Goal: Communication & Community: Answer question/provide support

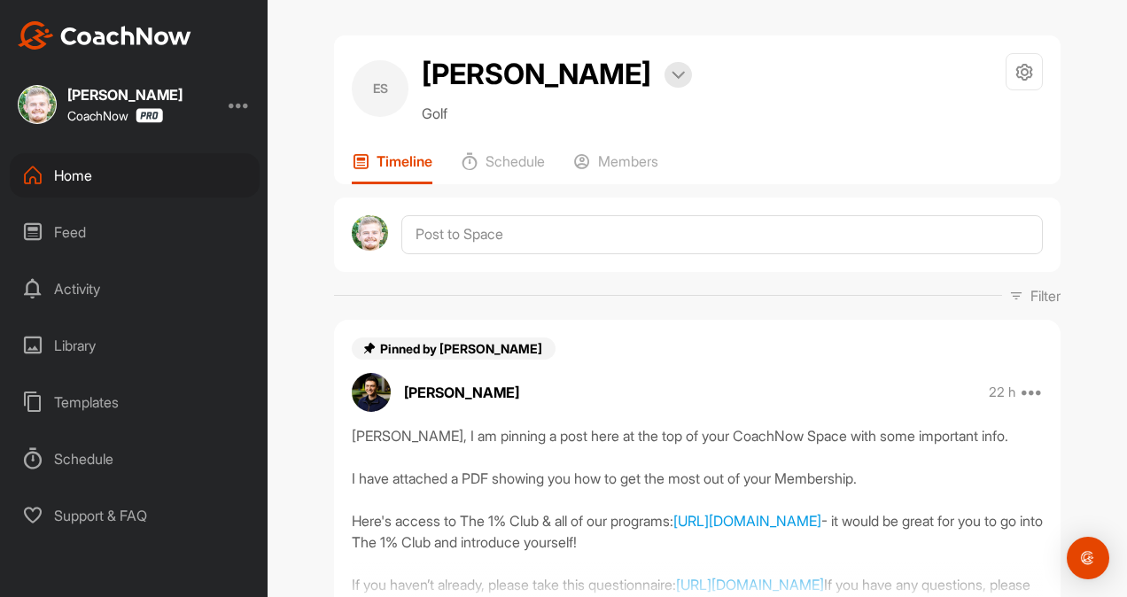
scroll to position [1093, 0]
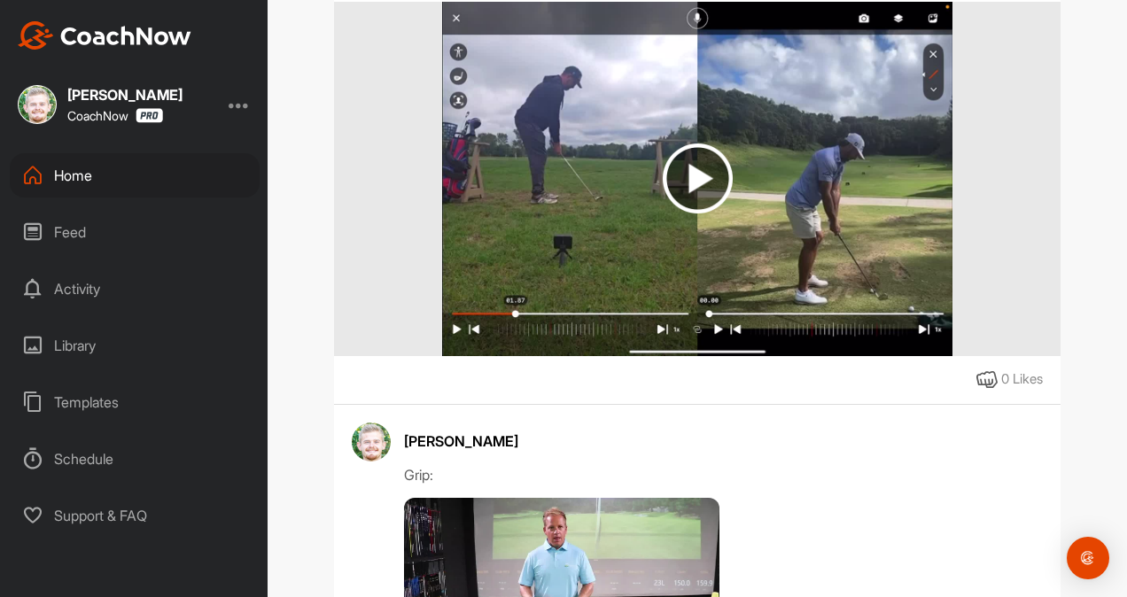
click at [203, 173] on div "Home" at bounding box center [135, 175] width 250 height 44
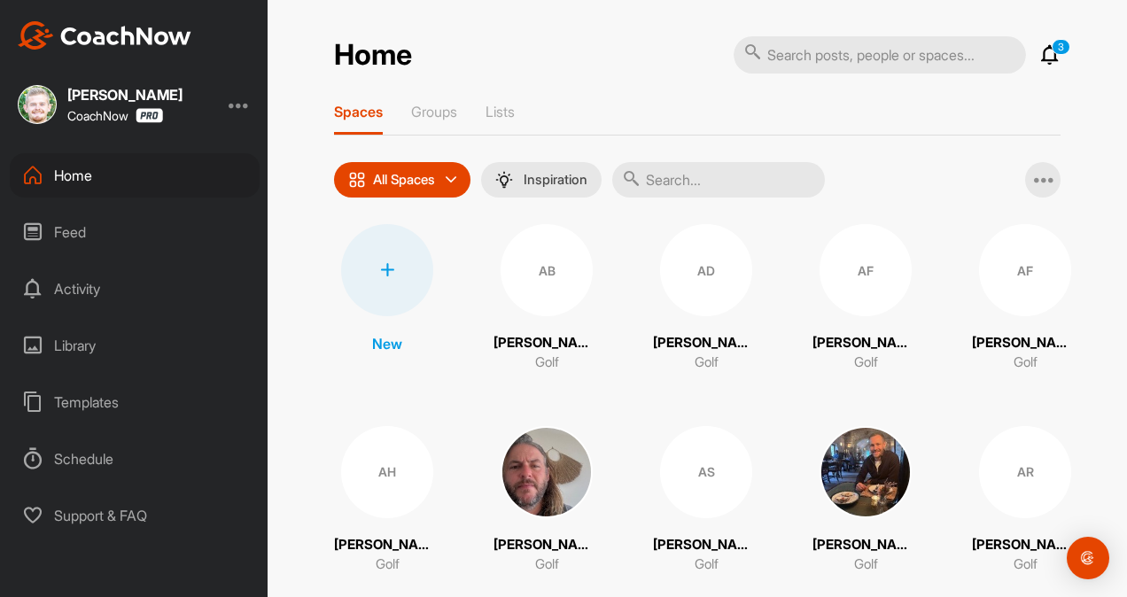
click at [769, 165] on input "text" at bounding box center [718, 179] width 213 height 35
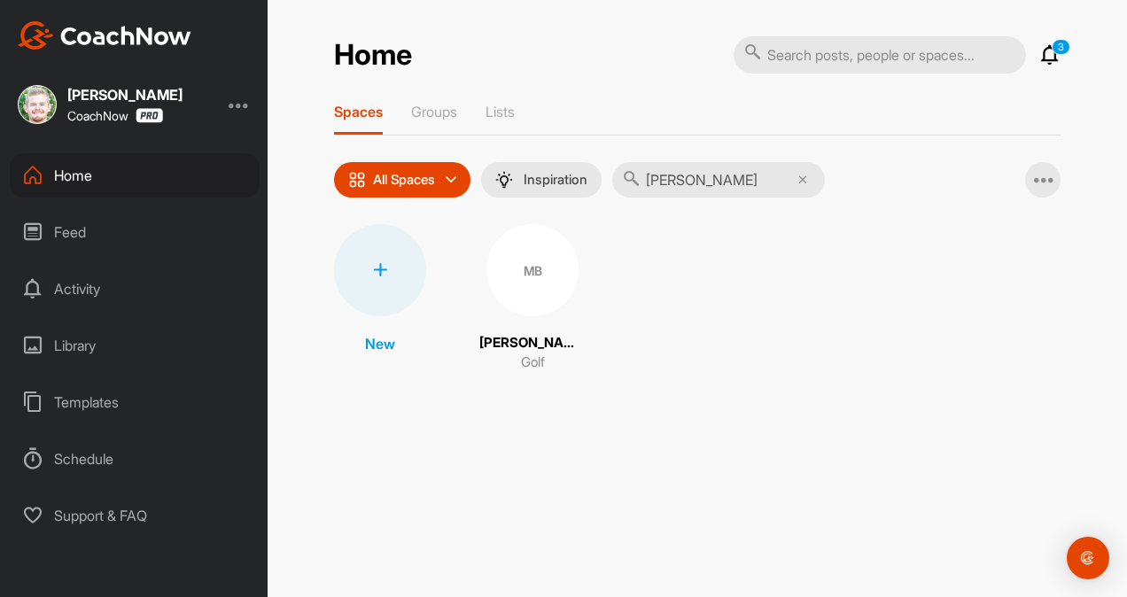
type input "marlon"
click at [543, 264] on div "MB" at bounding box center [532, 270] width 92 height 92
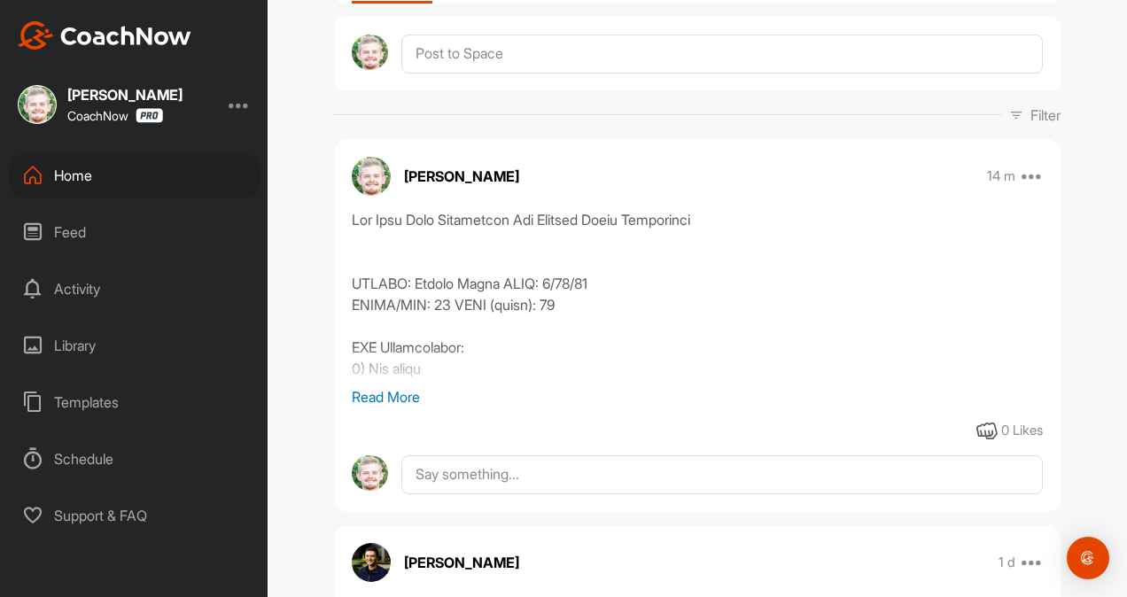
scroll to position [175, 0]
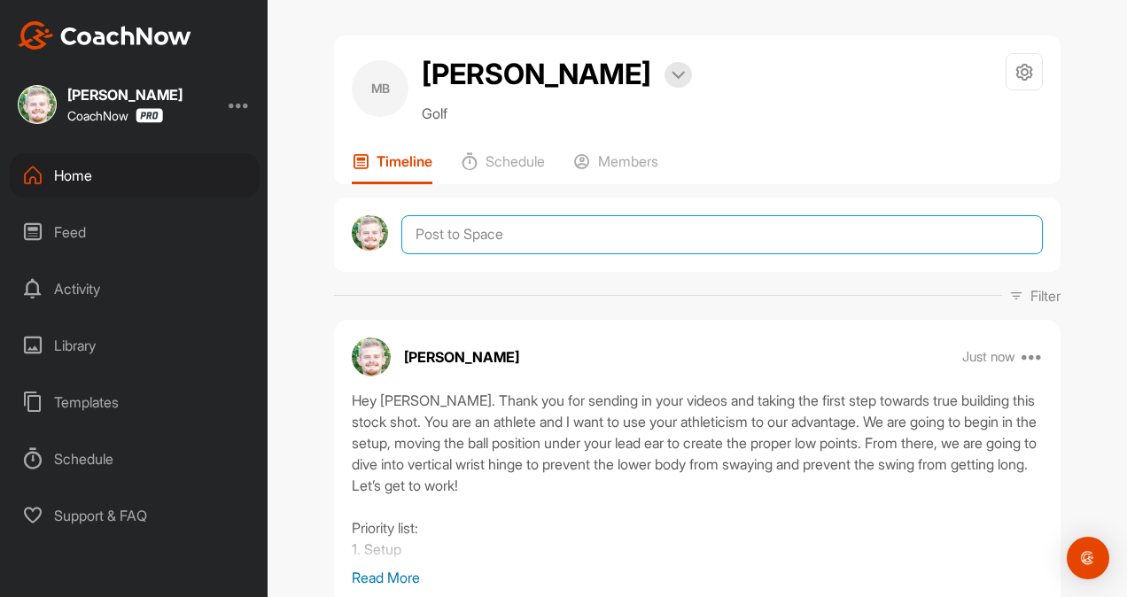
click at [493, 234] on textarea at bounding box center [722, 234] width 642 height 39
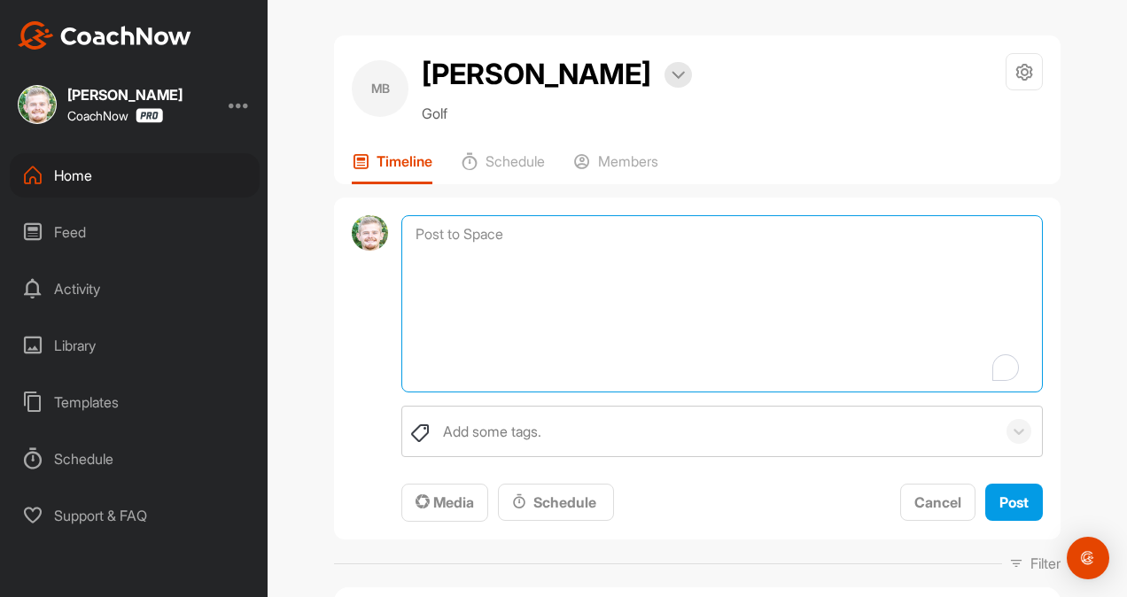
paste textarea "student name], if you are interested in signing up for a Membership, it would b…"
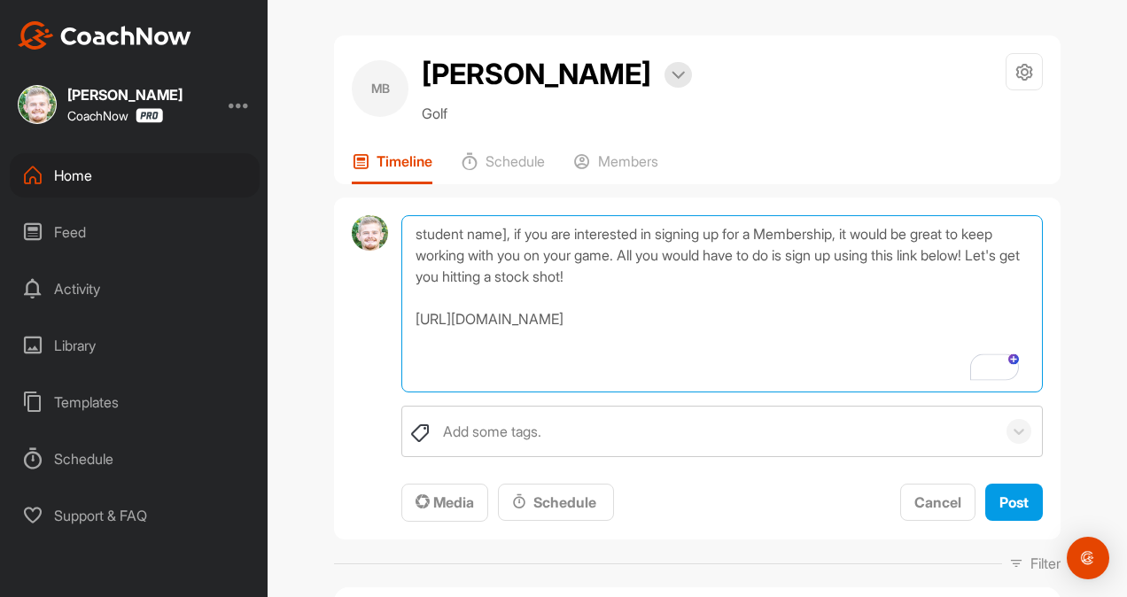
click at [502, 233] on textarea "student name], if you are interested in signing up for a Membership, it would b…" at bounding box center [722, 303] width 642 height 177
type textarea "[PERSON_NAME], if you are interested in signing up for a Membership, it would b…"
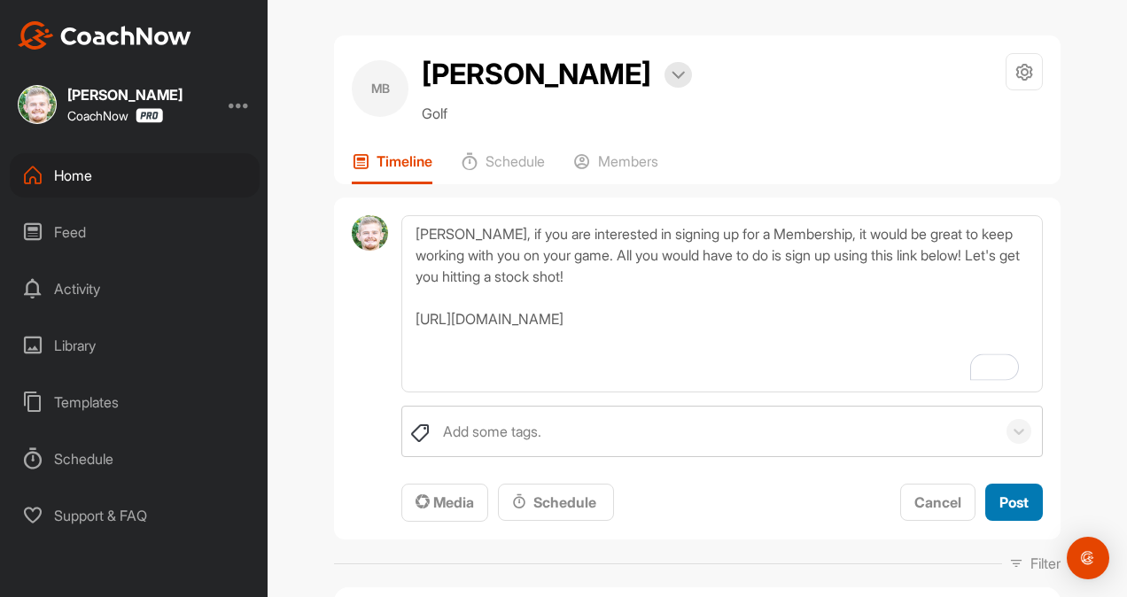
click at [1017, 508] on span "Post" at bounding box center [1014, 503] width 29 height 18
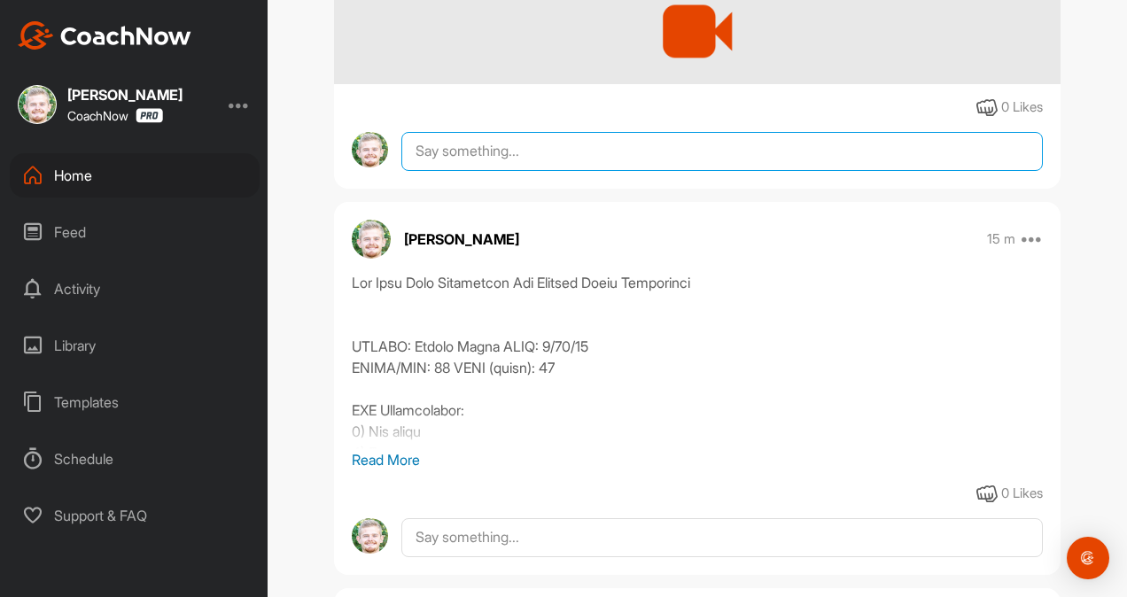
click at [449, 171] on textarea at bounding box center [722, 151] width 642 height 39
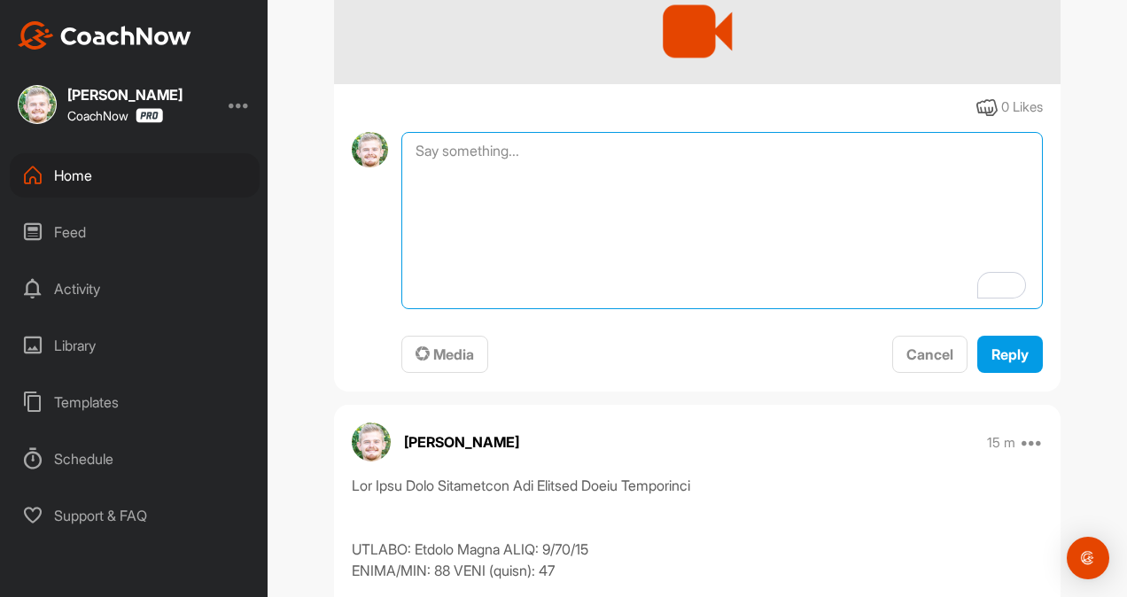
paste textarea "Also, quick favor: If anything in this assessment gave you more clarity or an “…"
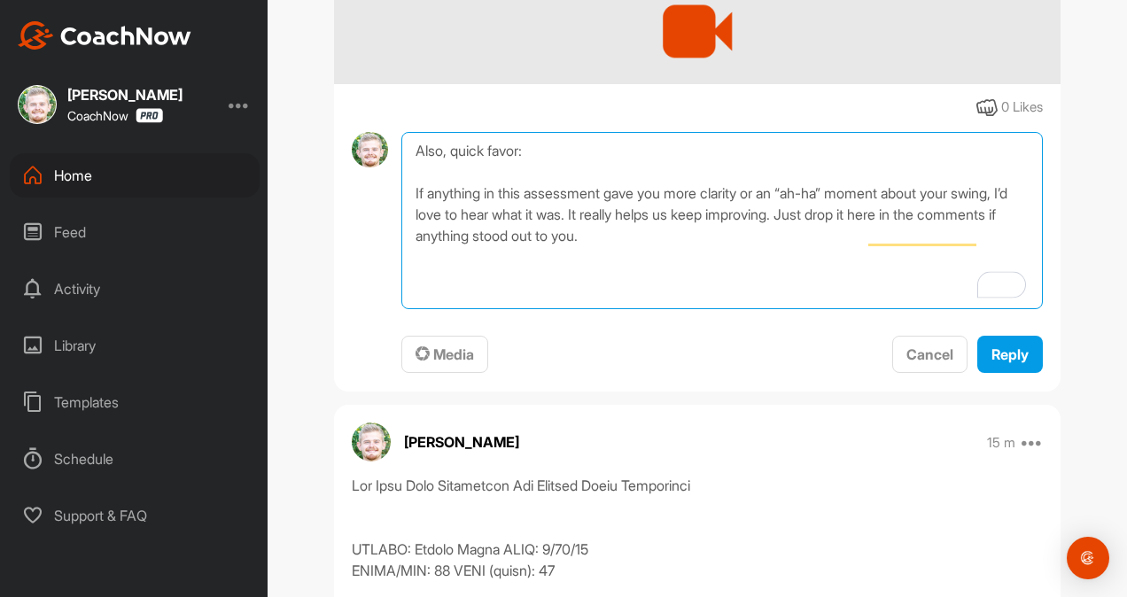
click at [404, 213] on textarea "Also, quick favor: If anything in this assessment gave you more clarity or an “…" at bounding box center [722, 220] width 642 height 177
type textarea "Also, quick favor: If anything in this assessment gave you more clarity or an “…"
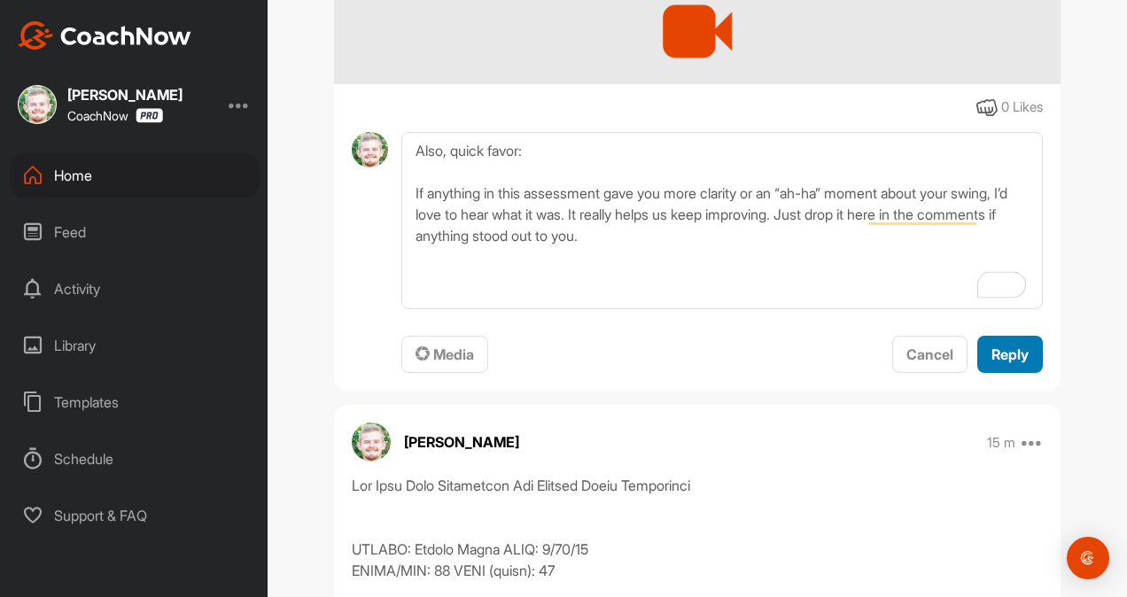
click at [1001, 363] on span "Reply" at bounding box center [1010, 355] width 37 height 18
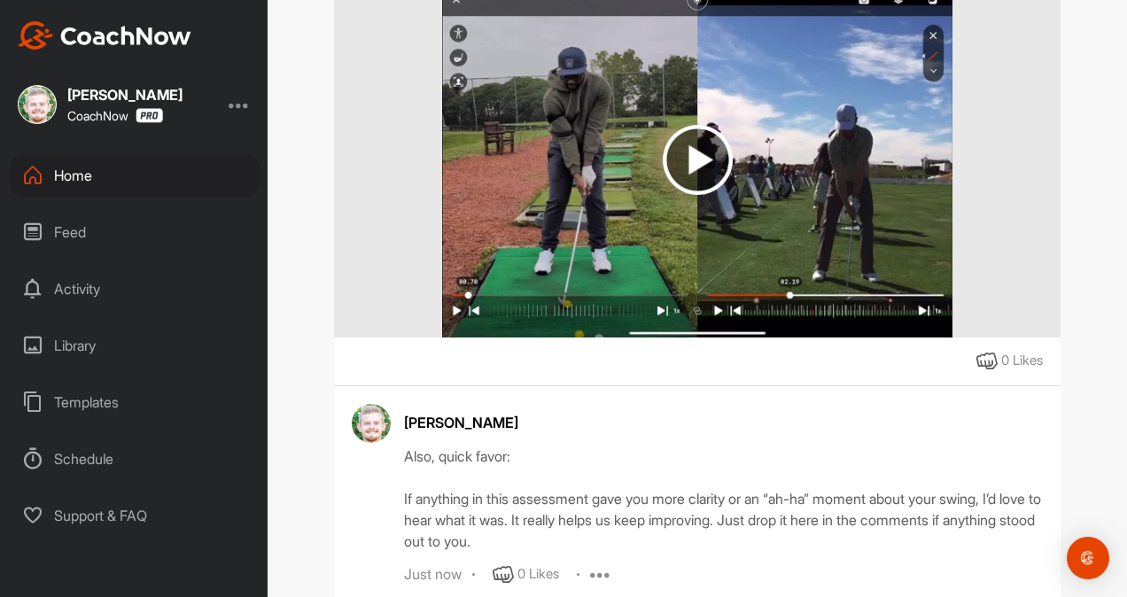
click at [202, 164] on div "Home" at bounding box center [135, 175] width 250 height 44
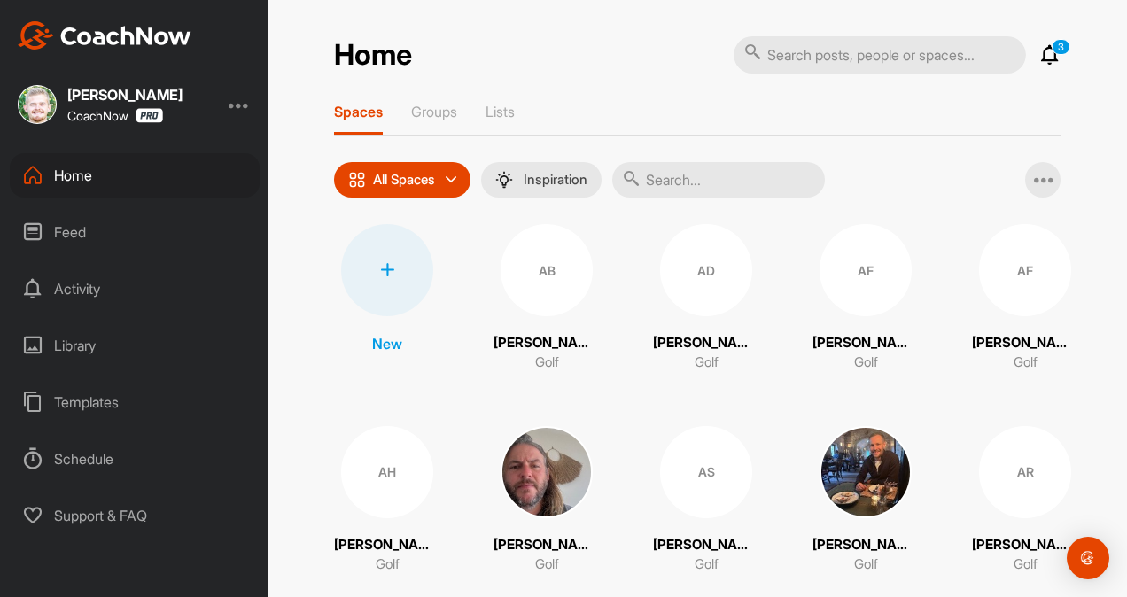
click at [712, 179] on input "text" at bounding box center [718, 179] width 213 height 35
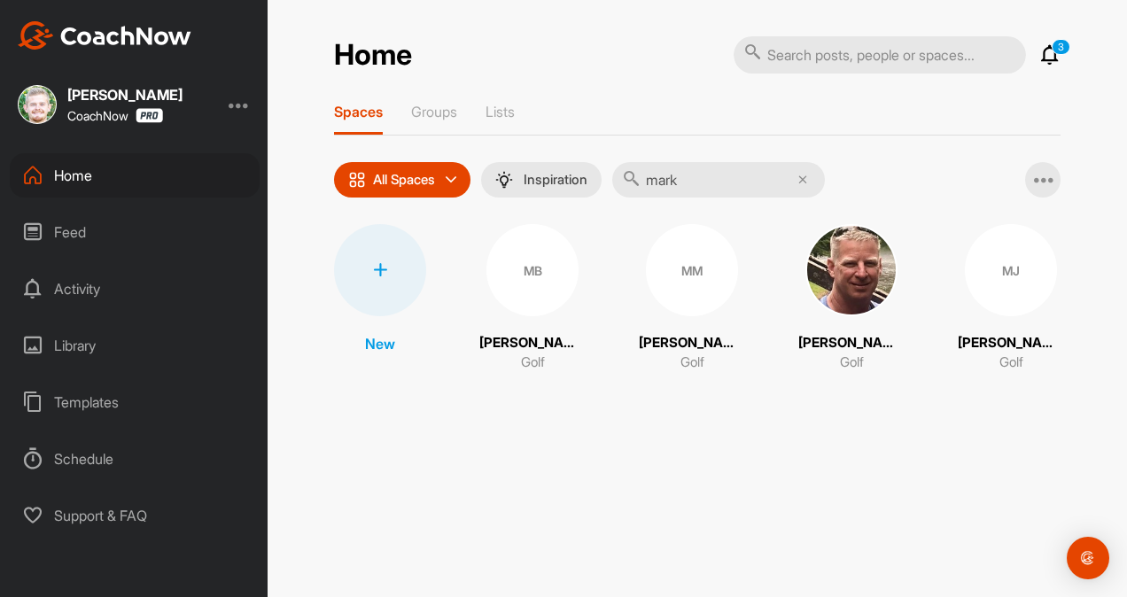
type input "mark"
click at [546, 264] on div "MB" at bounding box center [532, 270] width 92 height 92
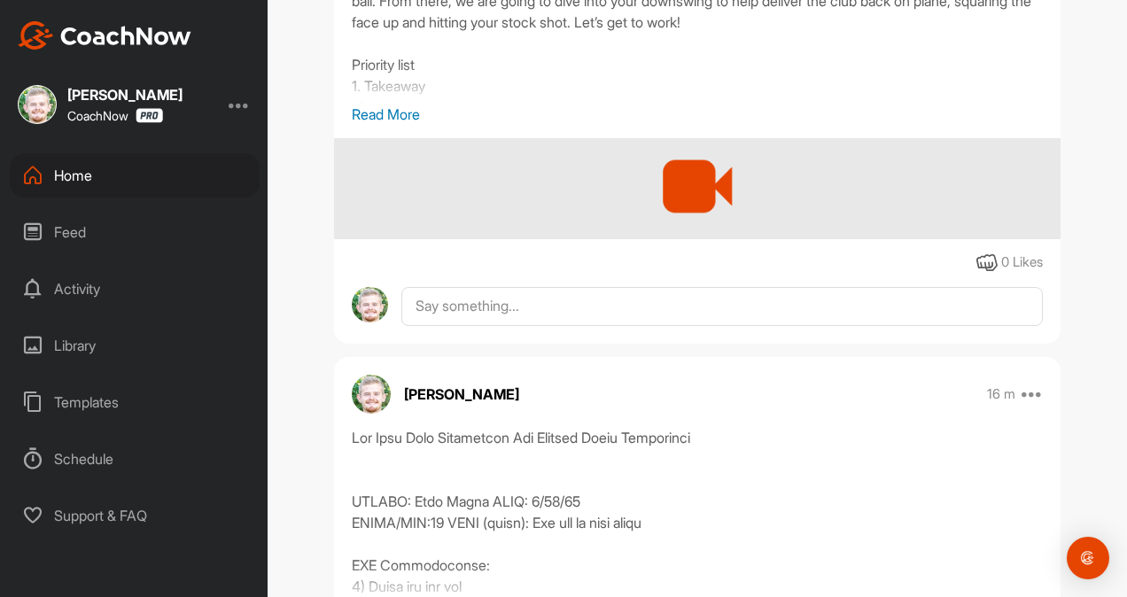
scroll to position [459, 0]
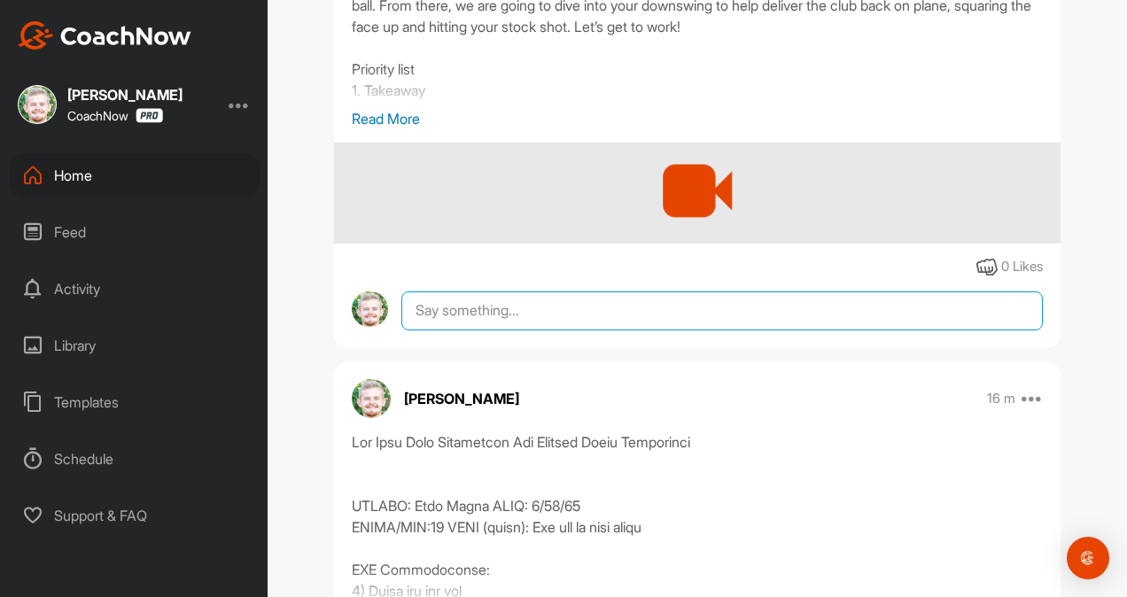
click at [439, 314] on textarea at bounding box center [722, 311] width 642 height 39
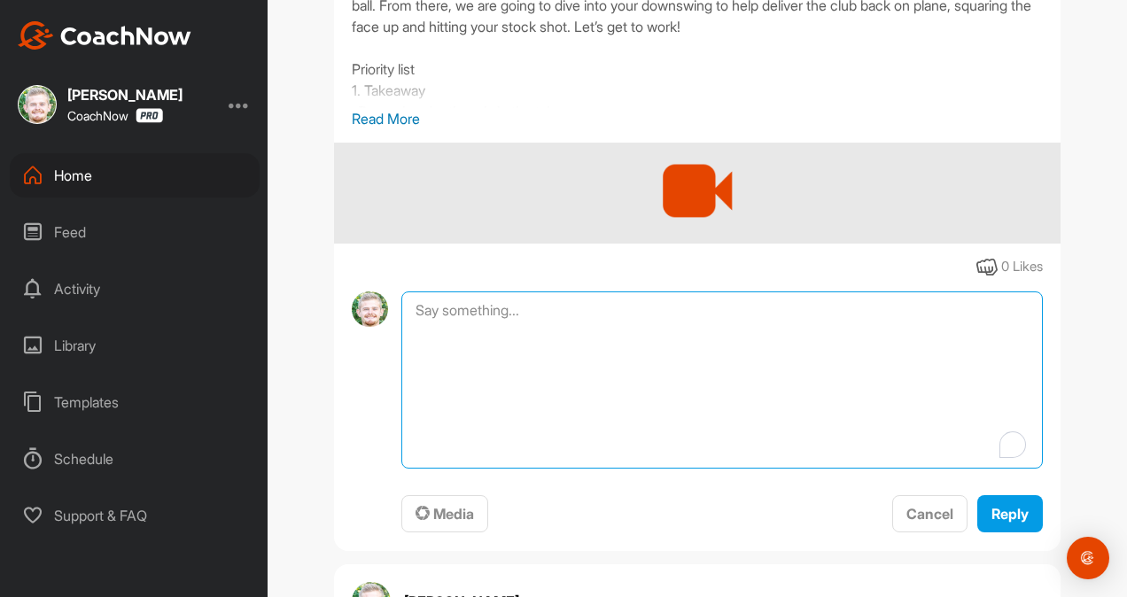
paste textarea "Also, quick favor: If anything in this assessment gave you more clarity or an “…"
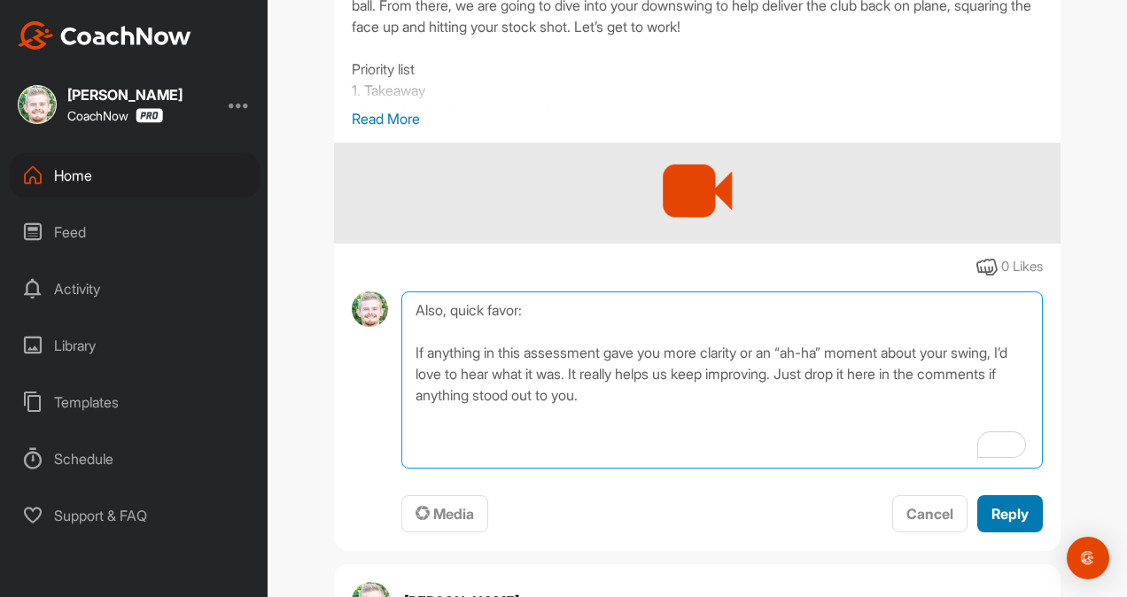
type textarea "Also, quick favor: If anything in this assessment gave you more clarity or an “…"
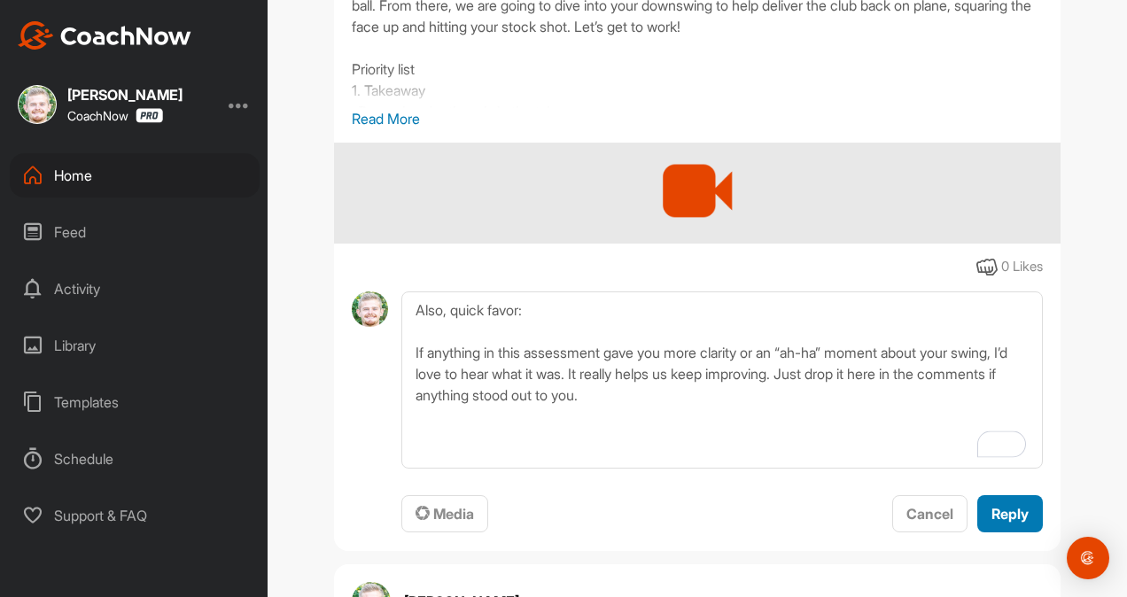
click at [982, 509] on button "Reply" at bounding box center [1010, 514] width 66 height 38
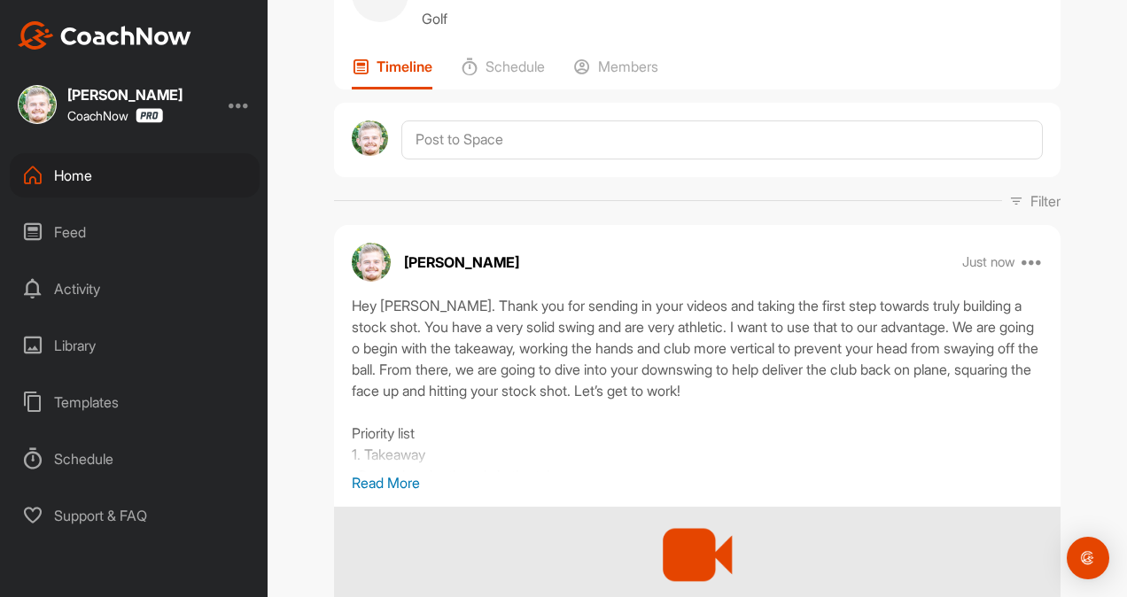
scroll to position [0, 0]
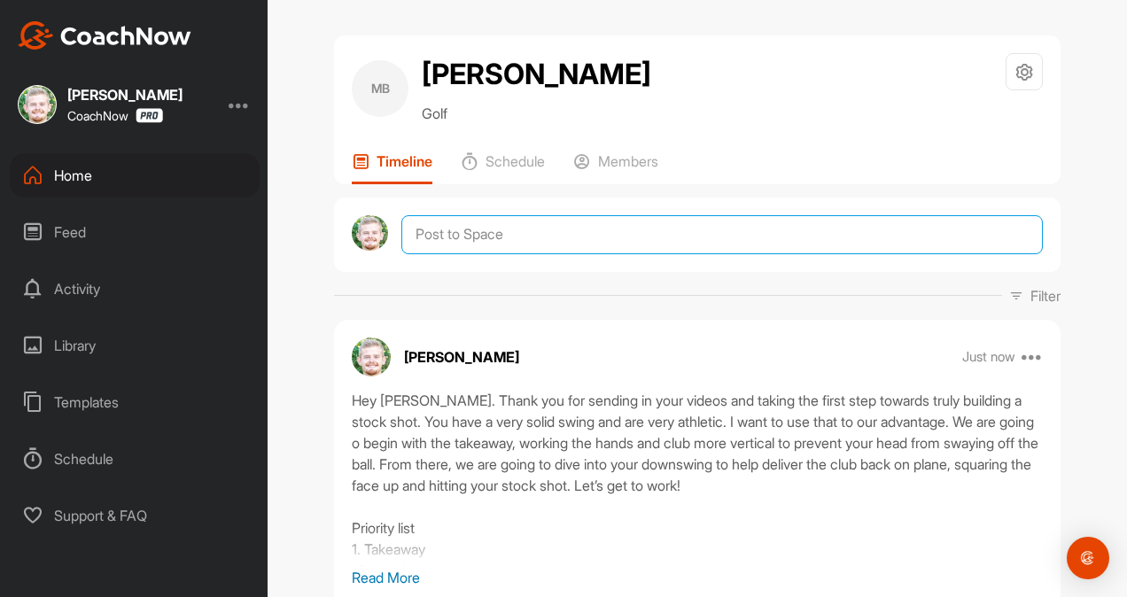
click at [463, 231] on textarea at bounding box center [722, 234] width 642 height 39
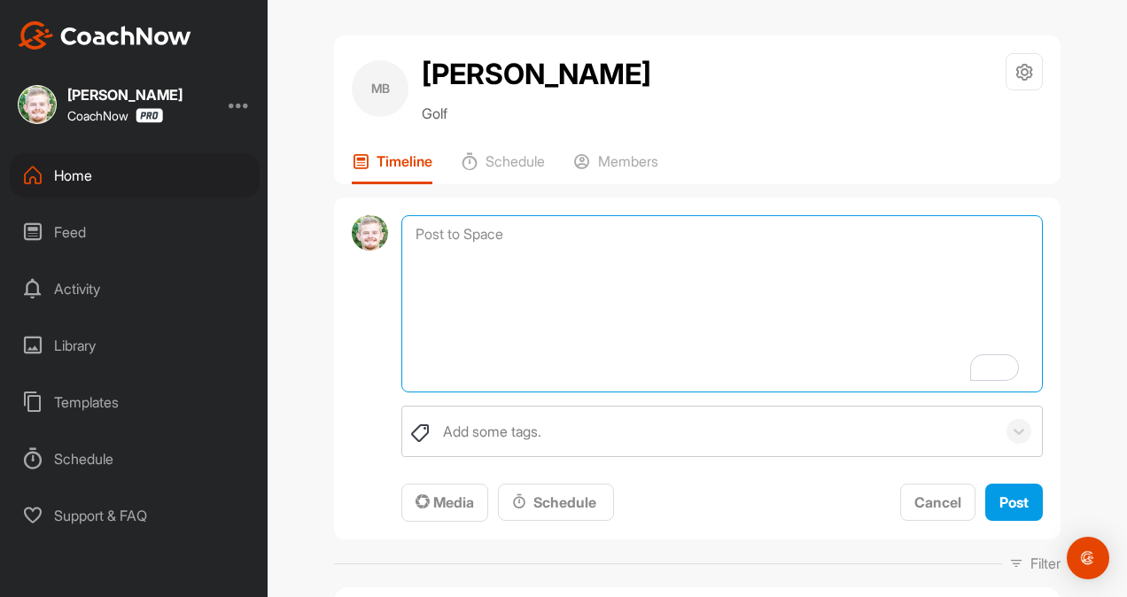
paste textarea "student name], if you are interested in signing up for a Membership, it would b…"
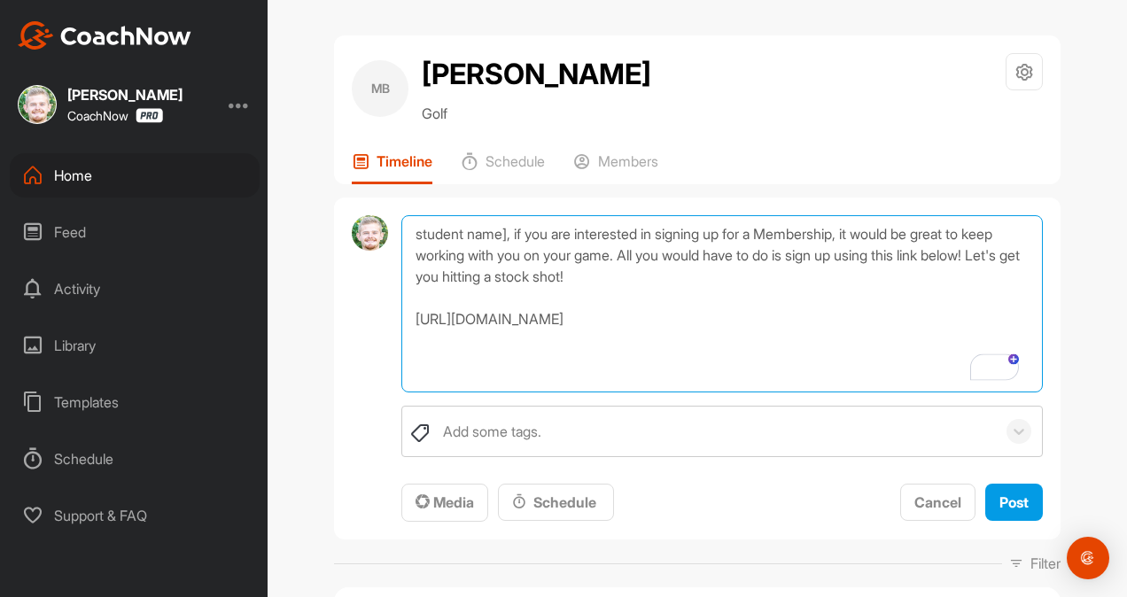
drag, startPoint x: 502, startPoint y: 234, endPoint x: 293, endPoint y: 270, distance: 212.3
click at [293, 270] on div "MB Mark Baron Golf Space Settings Your Notifications Leave Space Timeline Sched…" at bounding box center [698, 298] width 860 height 597
type textarea "student name]below! Let's get you hitting a stock shot! https://www.thegolfroom…"
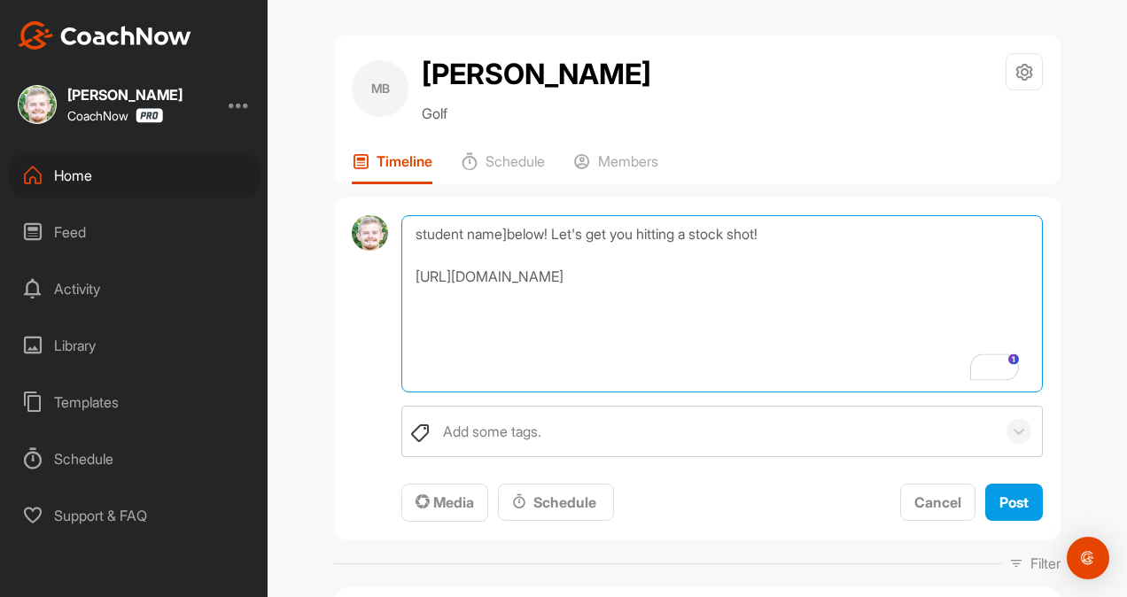
drag, startPoint x: 718, startPoint y: 291, endPoint x: 303, endPoint y: 97, distance: 457.5
click at [303, 97] on div "MB Mark Baron Golf Space Settings Your Notifications Leave Space Timeline Sched…" at bounding box center [698, 298] width 860 height 597
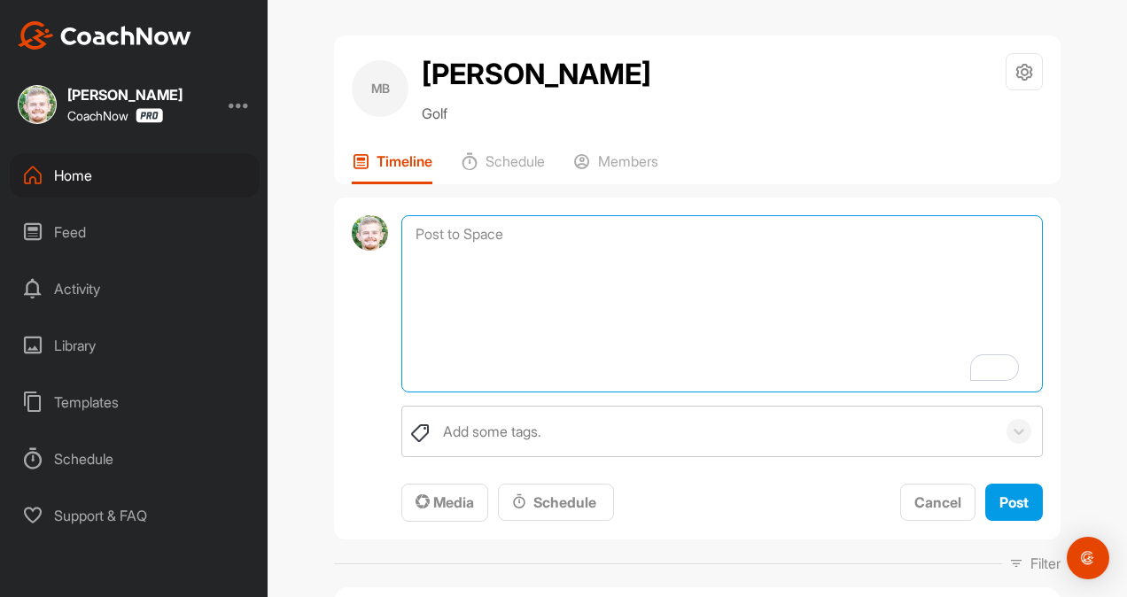
paste textarea "student name], if you are interested in signing up for a Membership, it would b…"
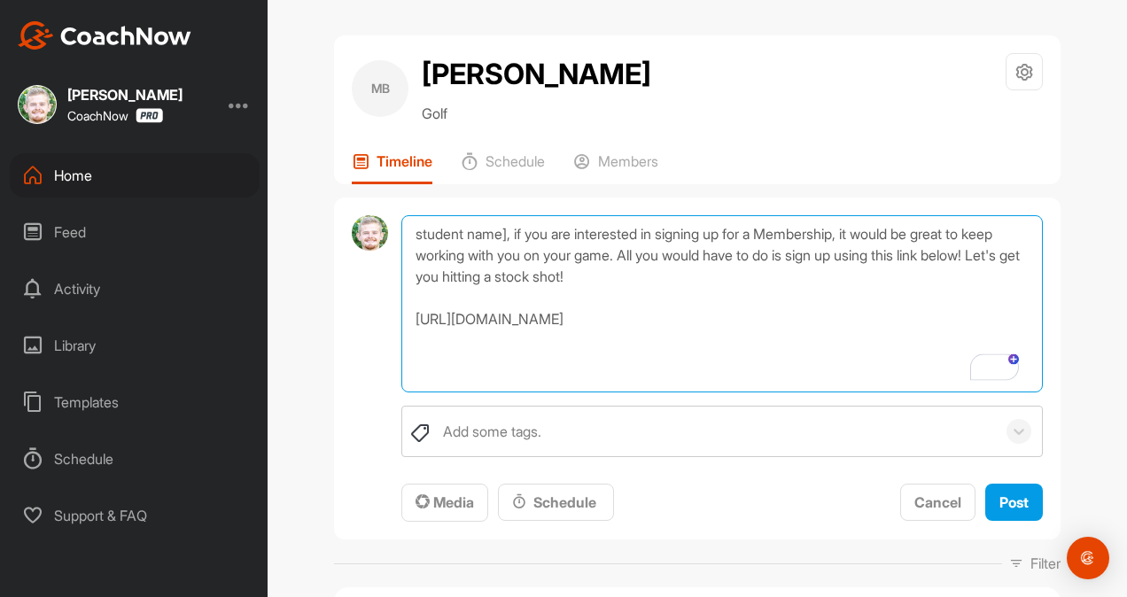
drag, startPoint x: 502, startPoint y: 239, endPoint x: 318, endPoint y: 207, distance: 186.2
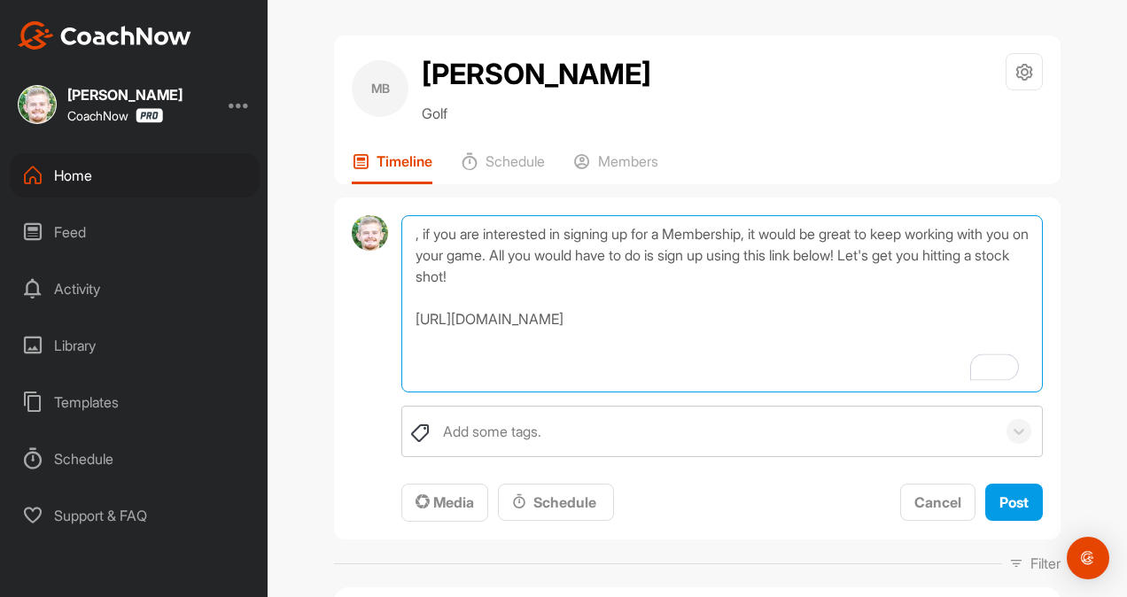
click at [407, 239] on textarea ", if you are interested in signing up for a Membership, it would be great to ke…" at bounding box center [722, 303] width 642 height 177
type textarea "Mark, if you are interested in signing up for a Membership, it would be great t…"
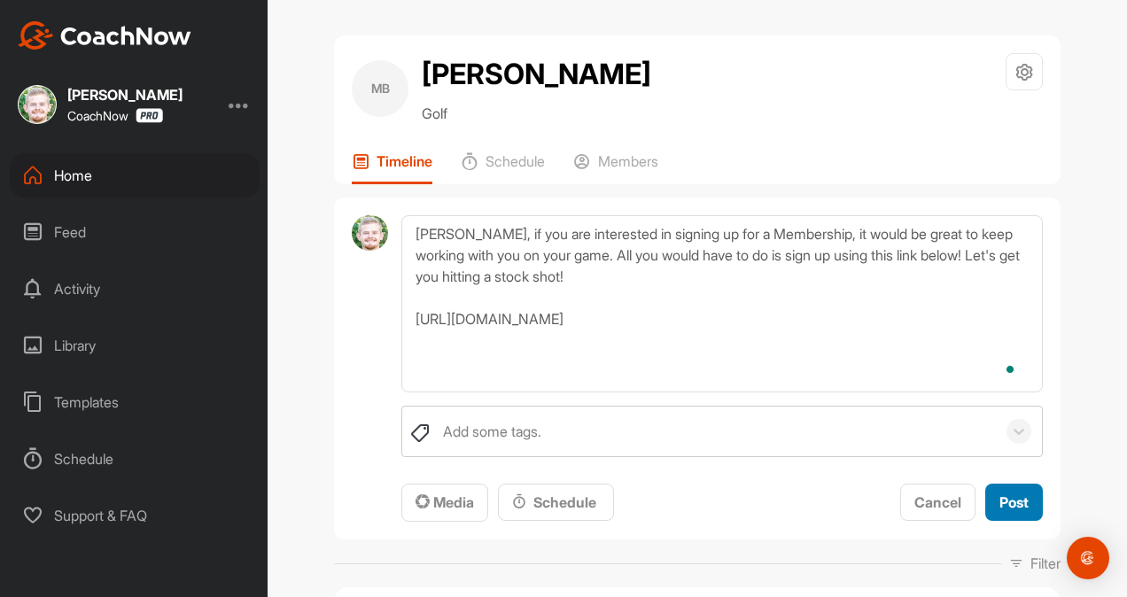
click at [1000, 496] on span "Post" at bounding box center [1014, 503] width 29 height 18
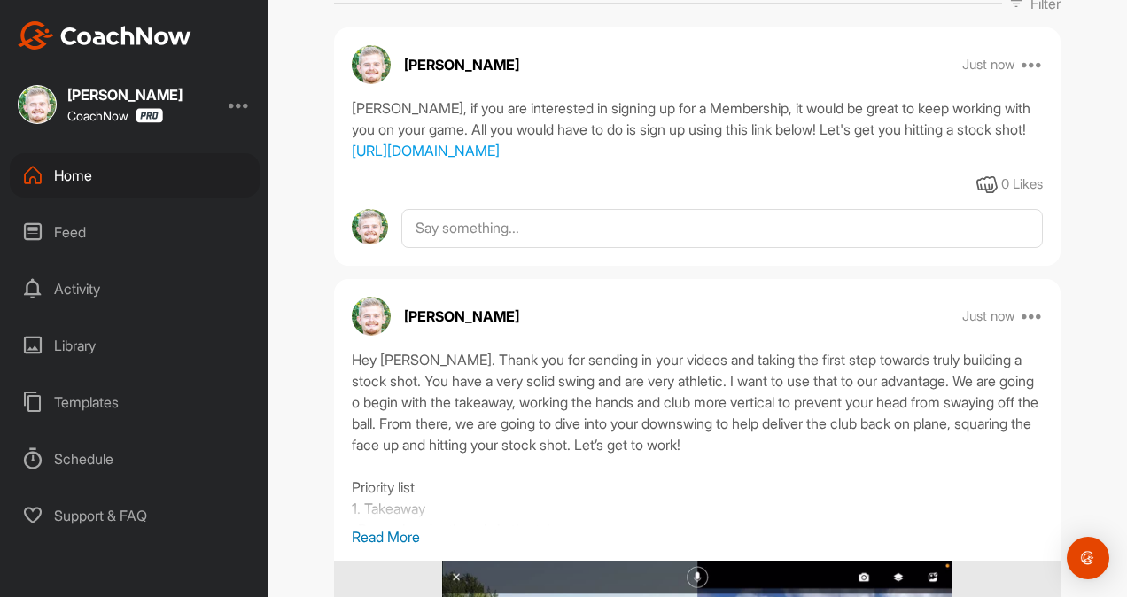
scroll to position [451, 0]
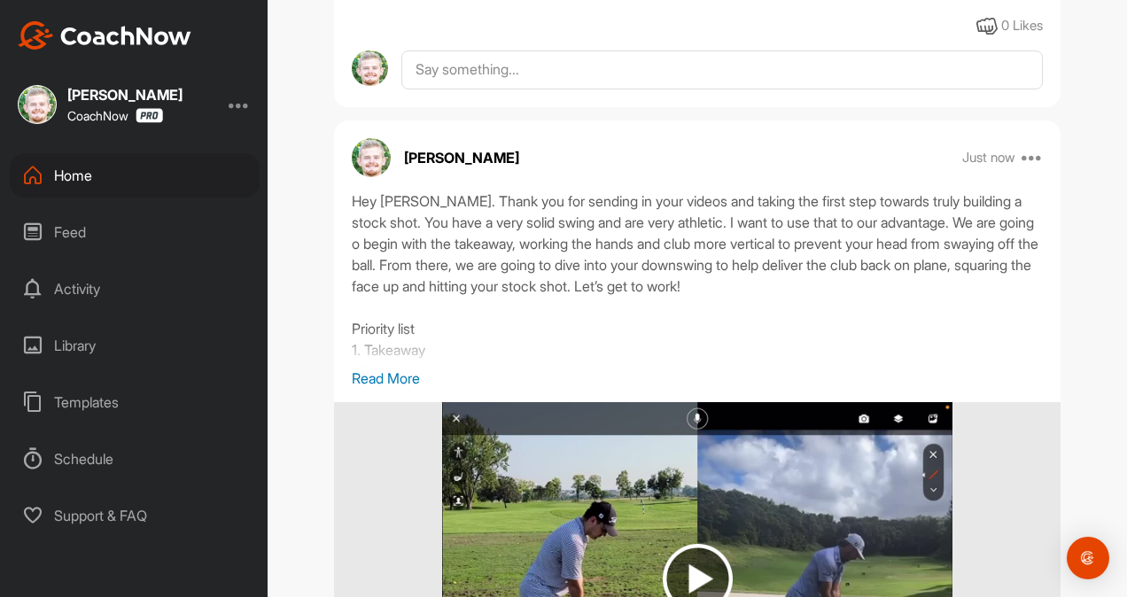
click at [167, 182] on div "Home" at bounding box center [135, 175] width 250 height 44
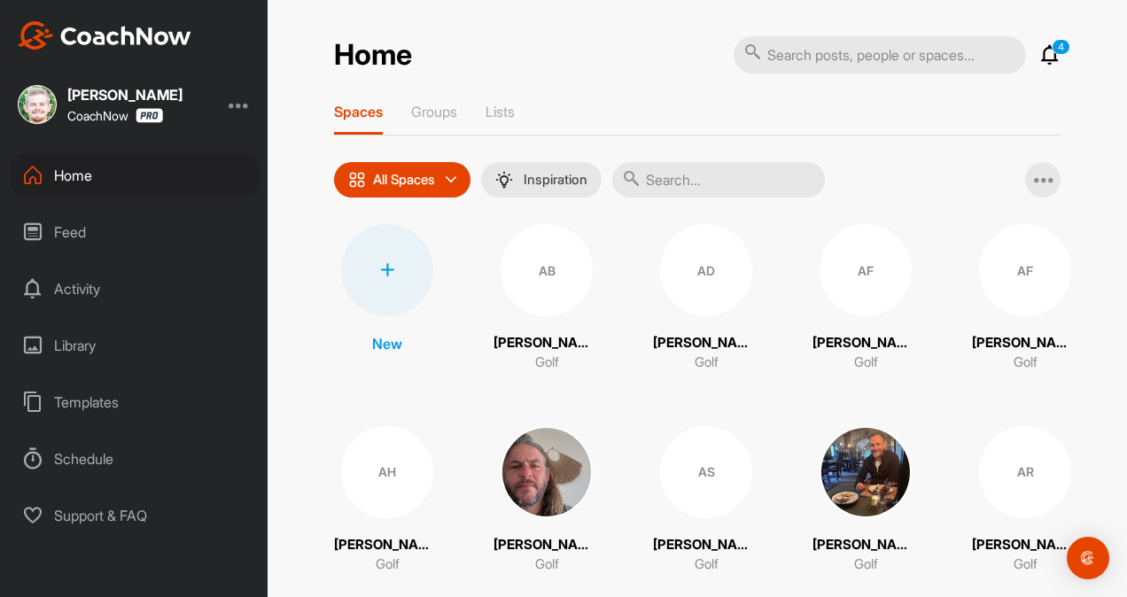
click at [653, 187] on input "text" at bounding box center [718, 179] width 213 height 35
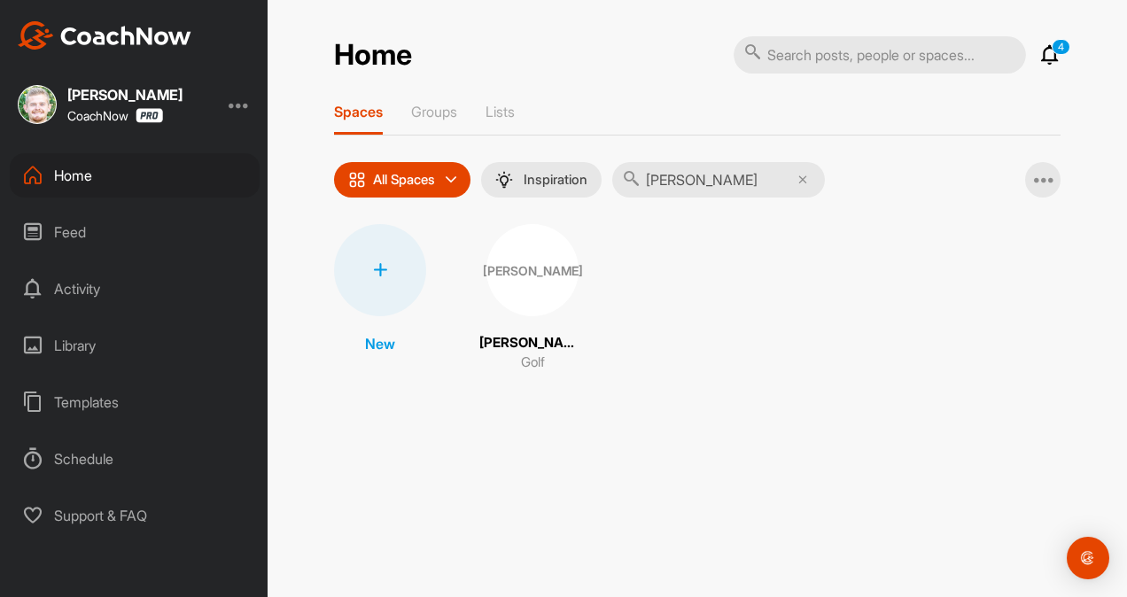
type input "jacob"
click at [521, 292] on div "JA" at bounding box center [532, 270] width 92 height 92
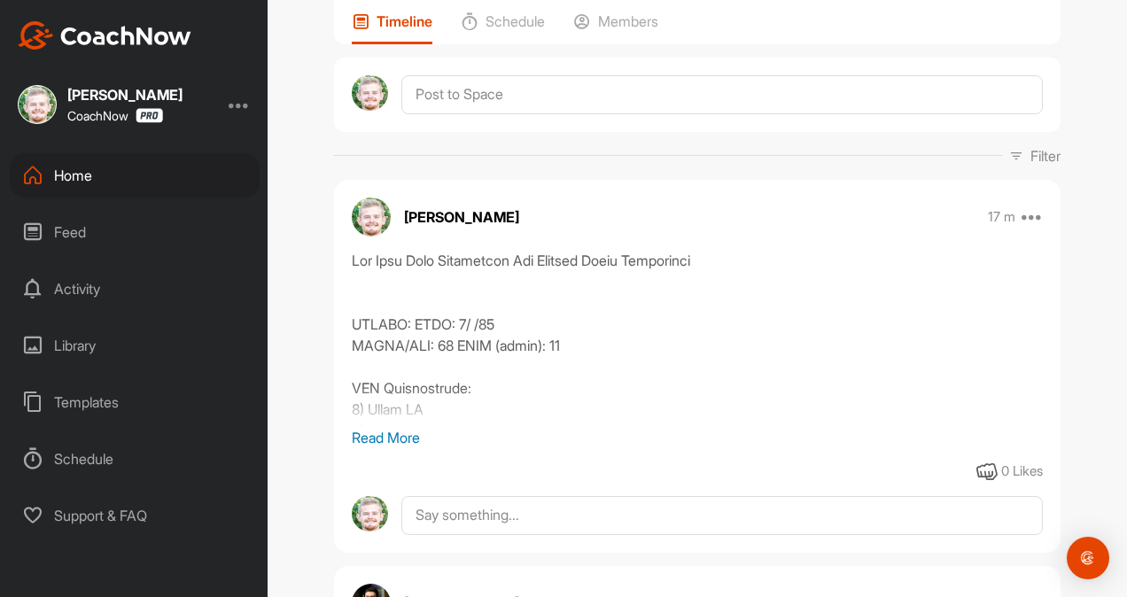
scroll to position [142, 0]
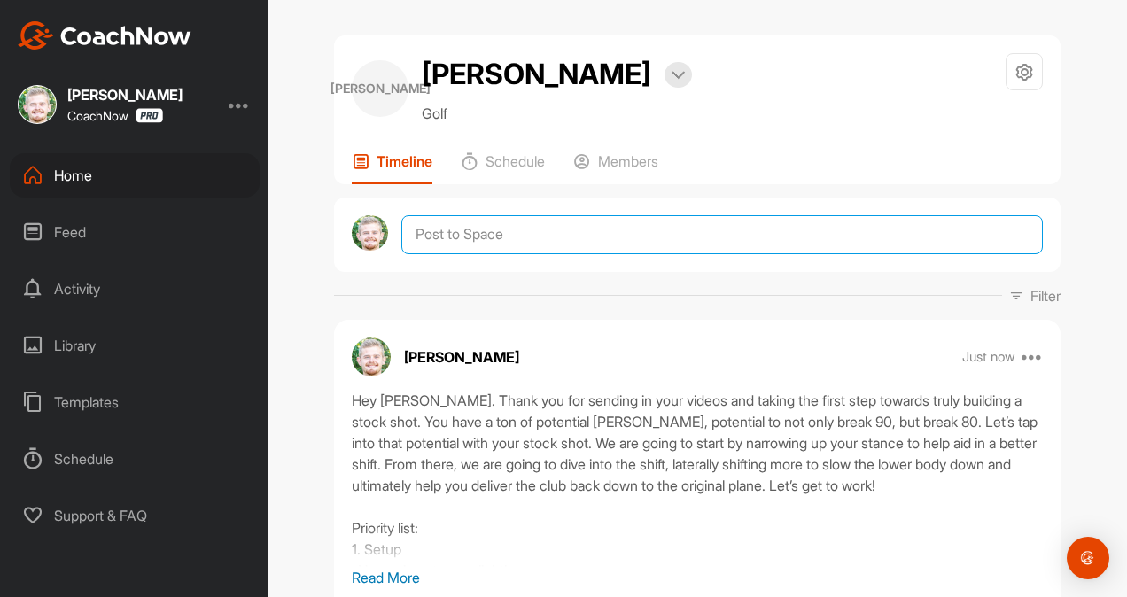
click at [628, 242] on textarea at bounding box center [722, 234] width 642 height 39
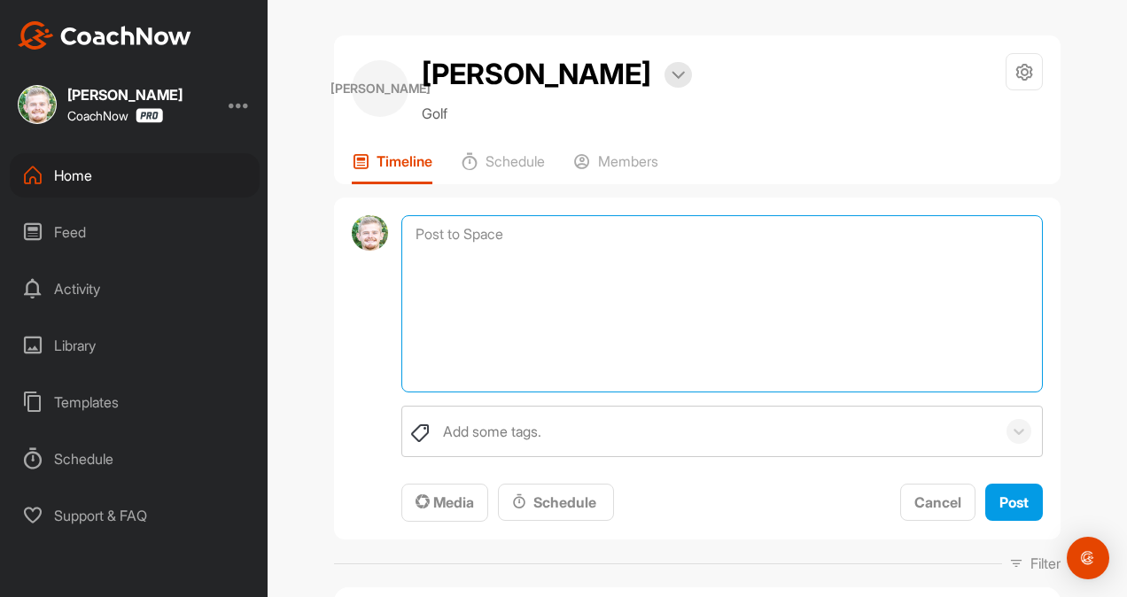
paste textarea "student name], if you are interested in signing up for a Membership, it would b…"
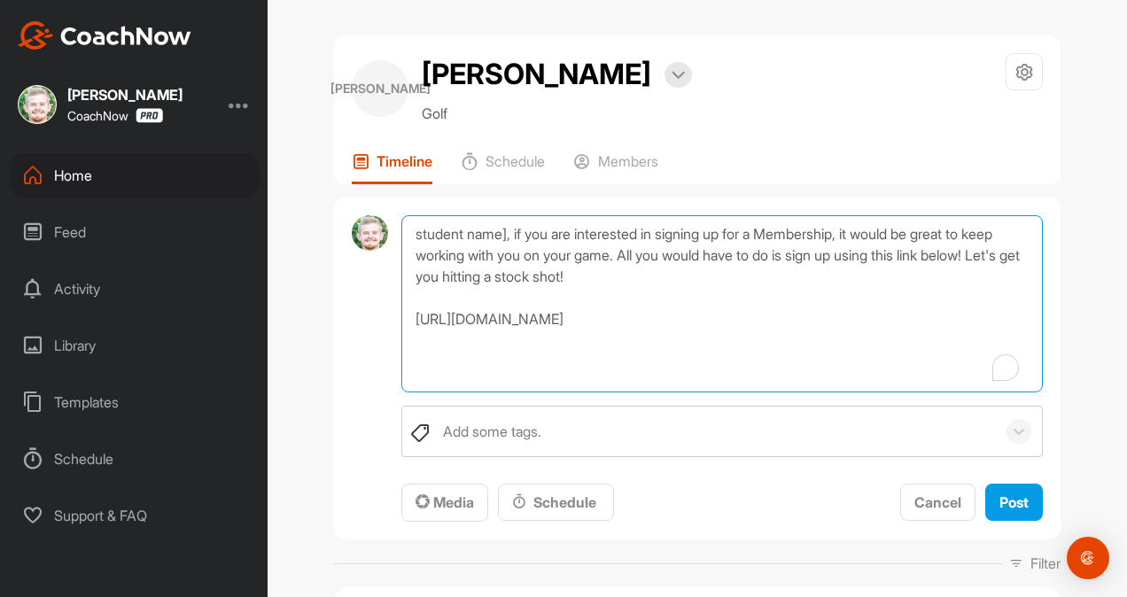
click at [502, 230] on textarea "student name], if you are interested in signing up for a Membership, it would b…" at bounding box center [722, 303] width 642 height 177
type textarea "Jacob, if you are interested in signing up for a Membership, it would be great …"
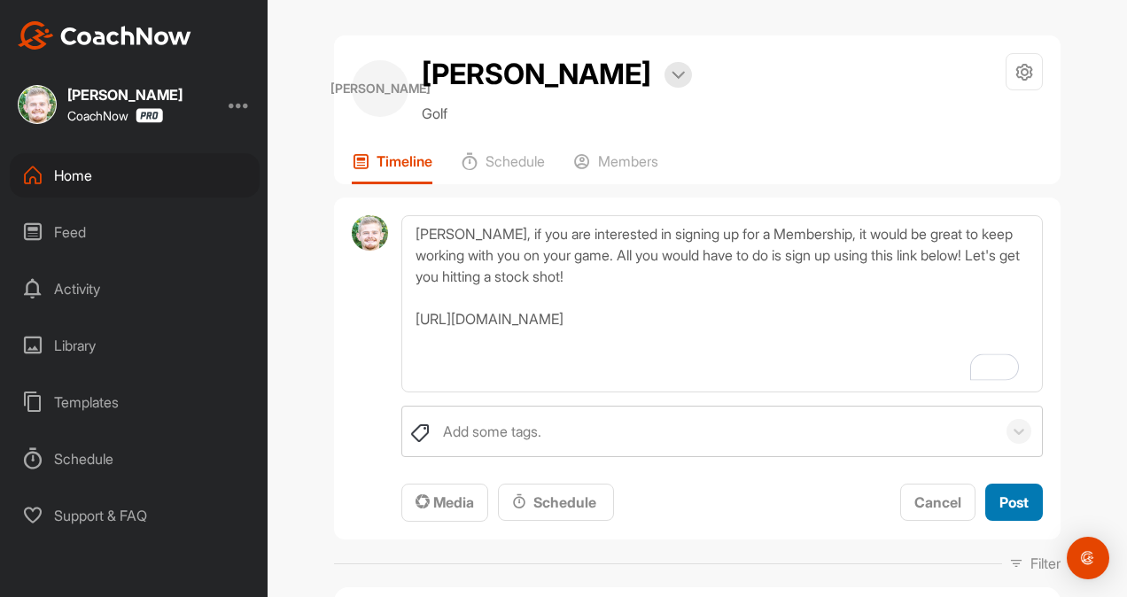
click at [985, 502] on button "Post" at bounding box center [1014, 503] width 58 height 38
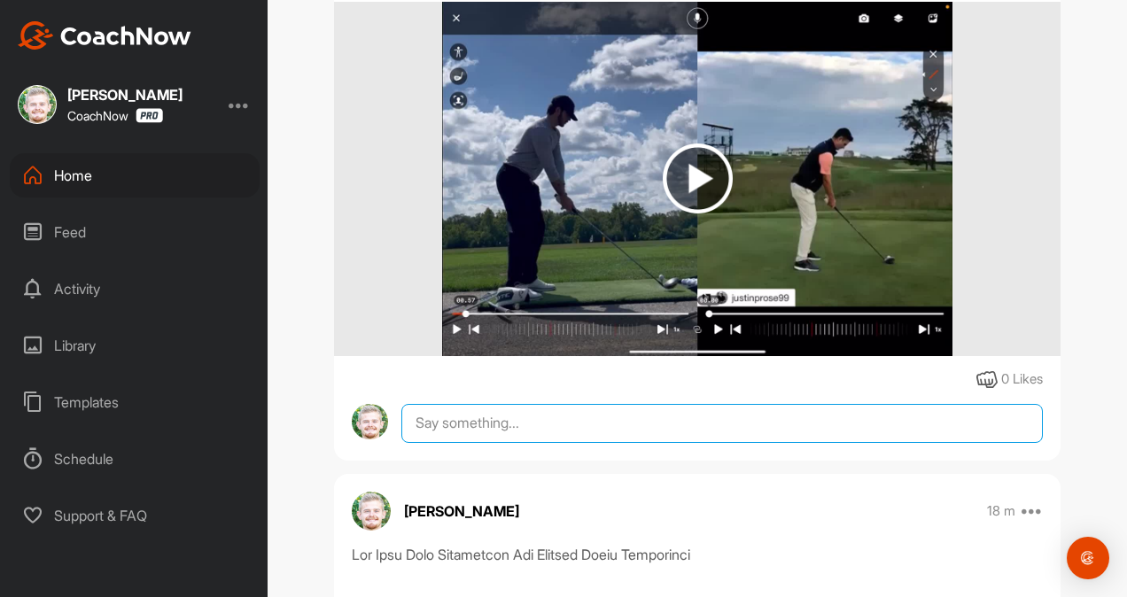
click at [452, 443] on textarea at bounding box center [722, 423] width 642 height 39
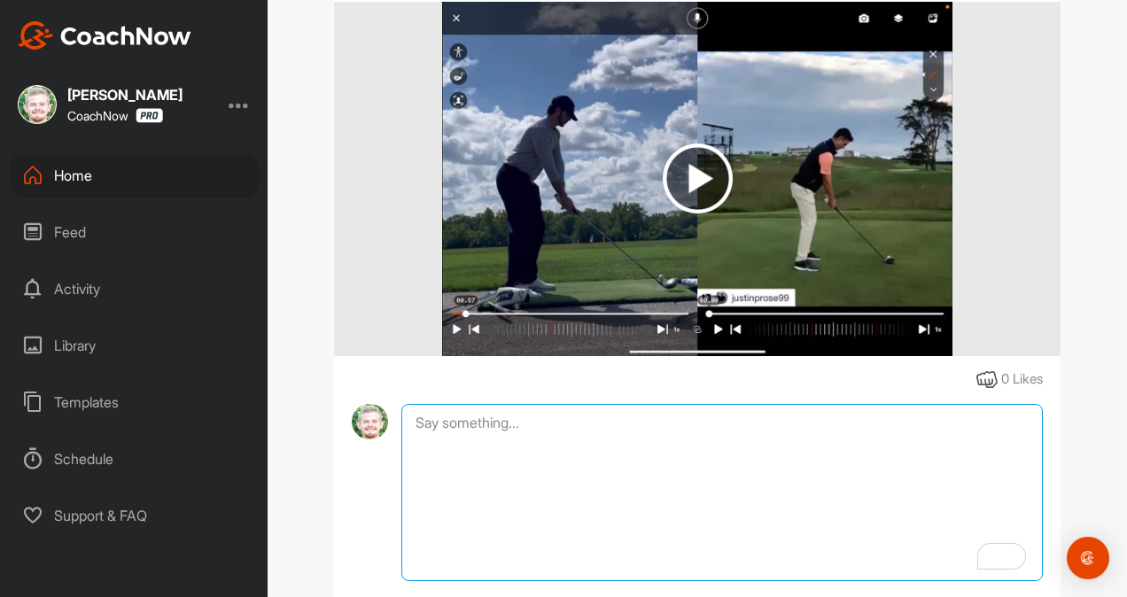
paste textarea "Also, quick favor: If anything in this assessment gave you more clarity or an “…"
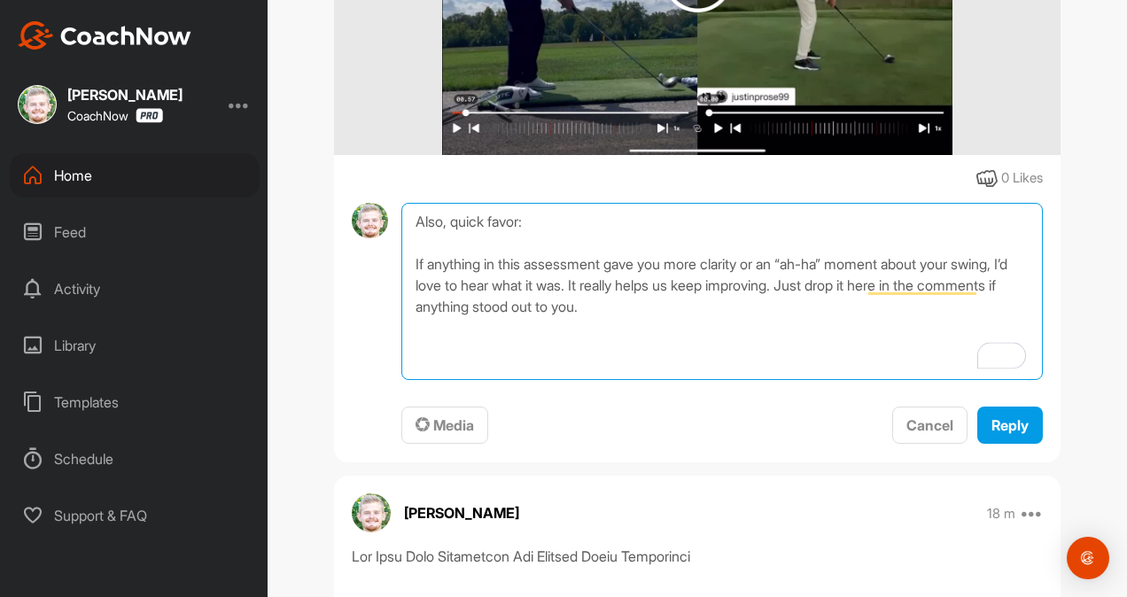
scroll to position [1054, 0]
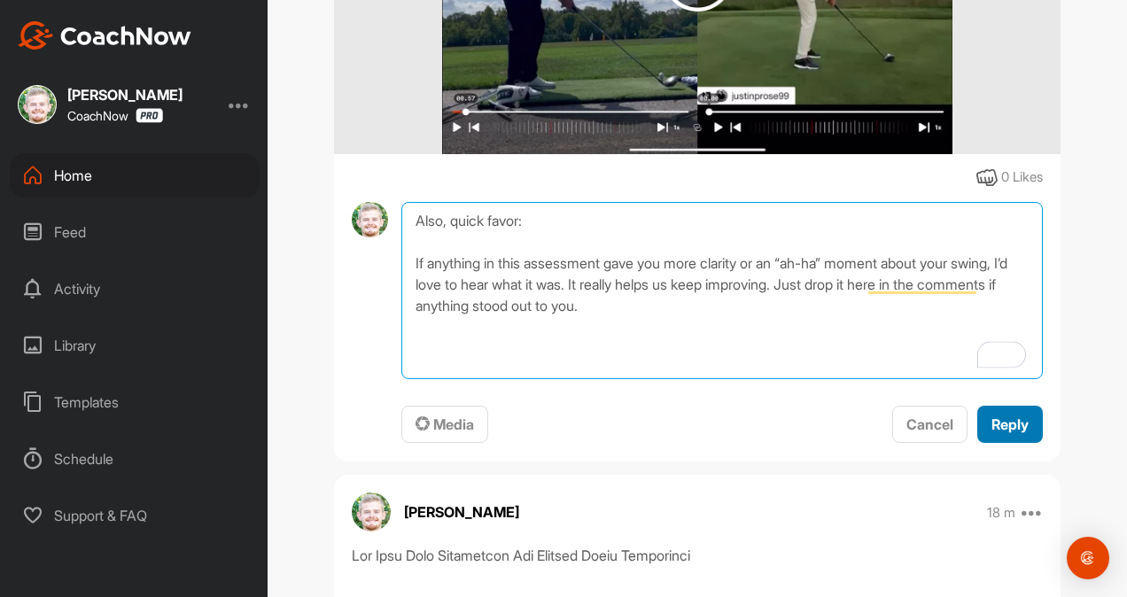
type textarea "Also, quick favor: If anything in this assessment gave you more clarity or an “…"
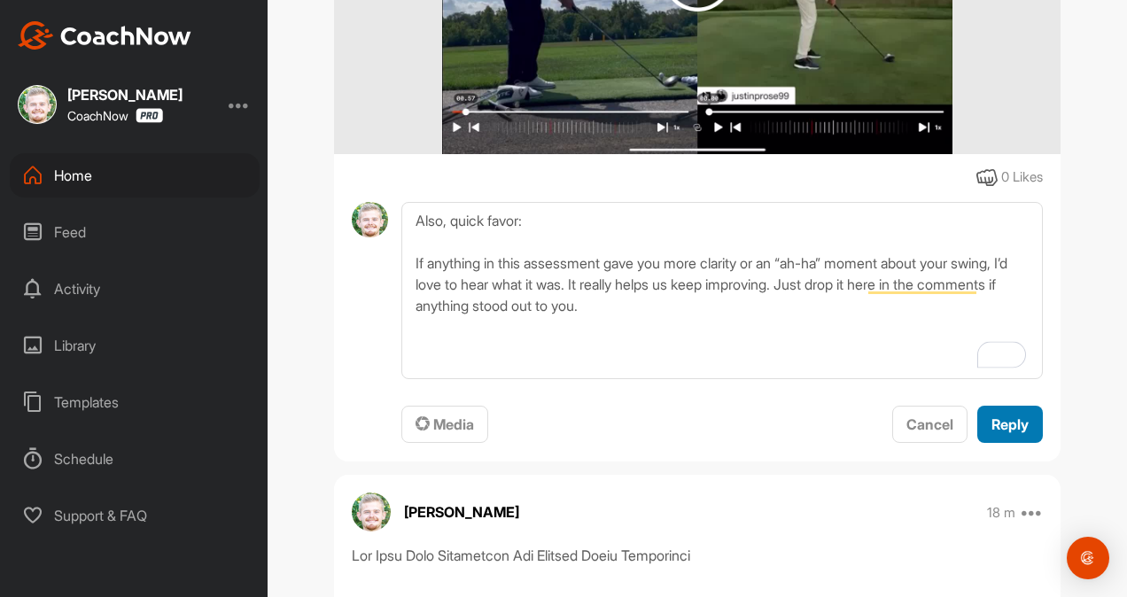
click at [993, 433] on span "Reply" at bounding box center [1010, 425] width 37 height 18
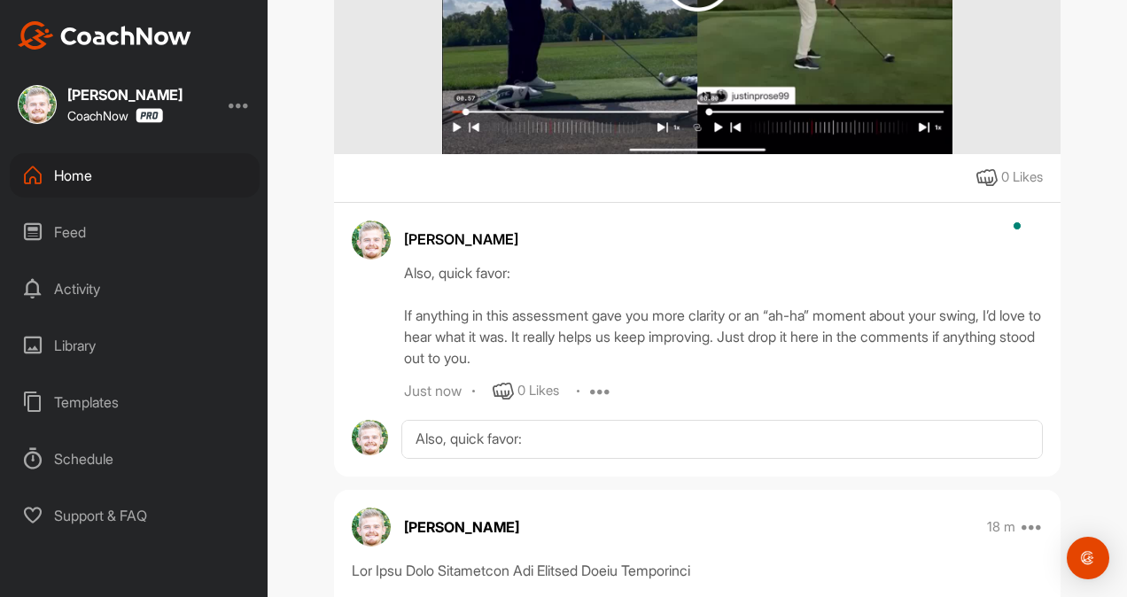
click at [204, 160] on div "Home" at bounding box center [135, 175] width 250 height 44
